Goal: Register for event/course

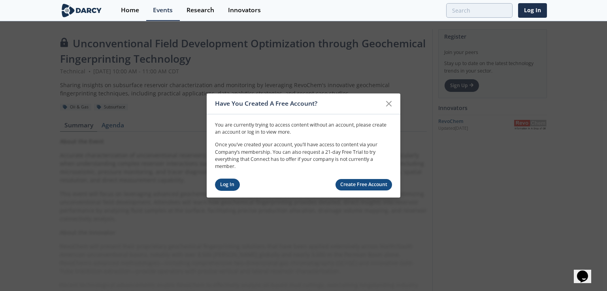
click at [220, 188] on link "Log In" at bounding box center [227, 185] width 25 height 12
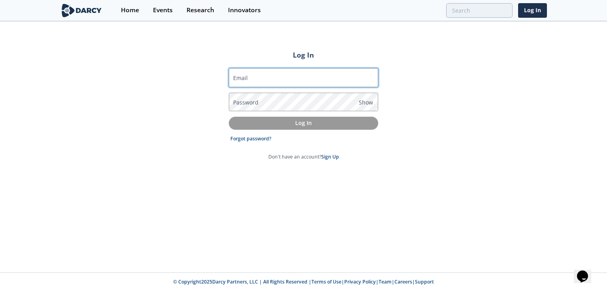
click at [293, 78] on input "Email" at bounding box center [303, 77] width 149 height 19
type input "[PERSON_NAME][EMAIL_ADDRESS][DOMAIN_NAME]"
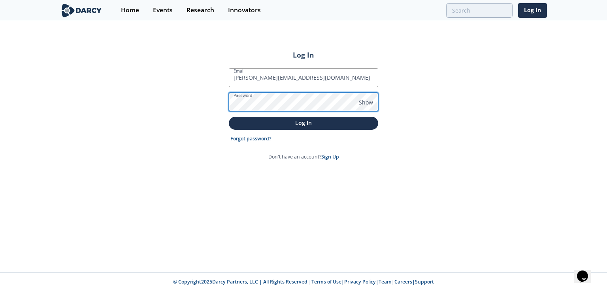
click at [229, 117] on button "Log In" at bounding box center [303, 123] width 149 height 13
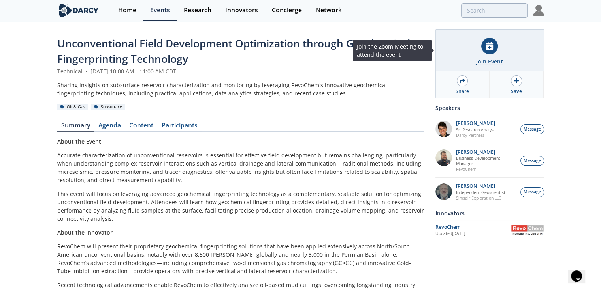
click at [488, 61] on div "Join Event" at bounding box center [489, 61] width 27 height 8
